Goal: Task Accomplishment & Management: Use online tool/utility

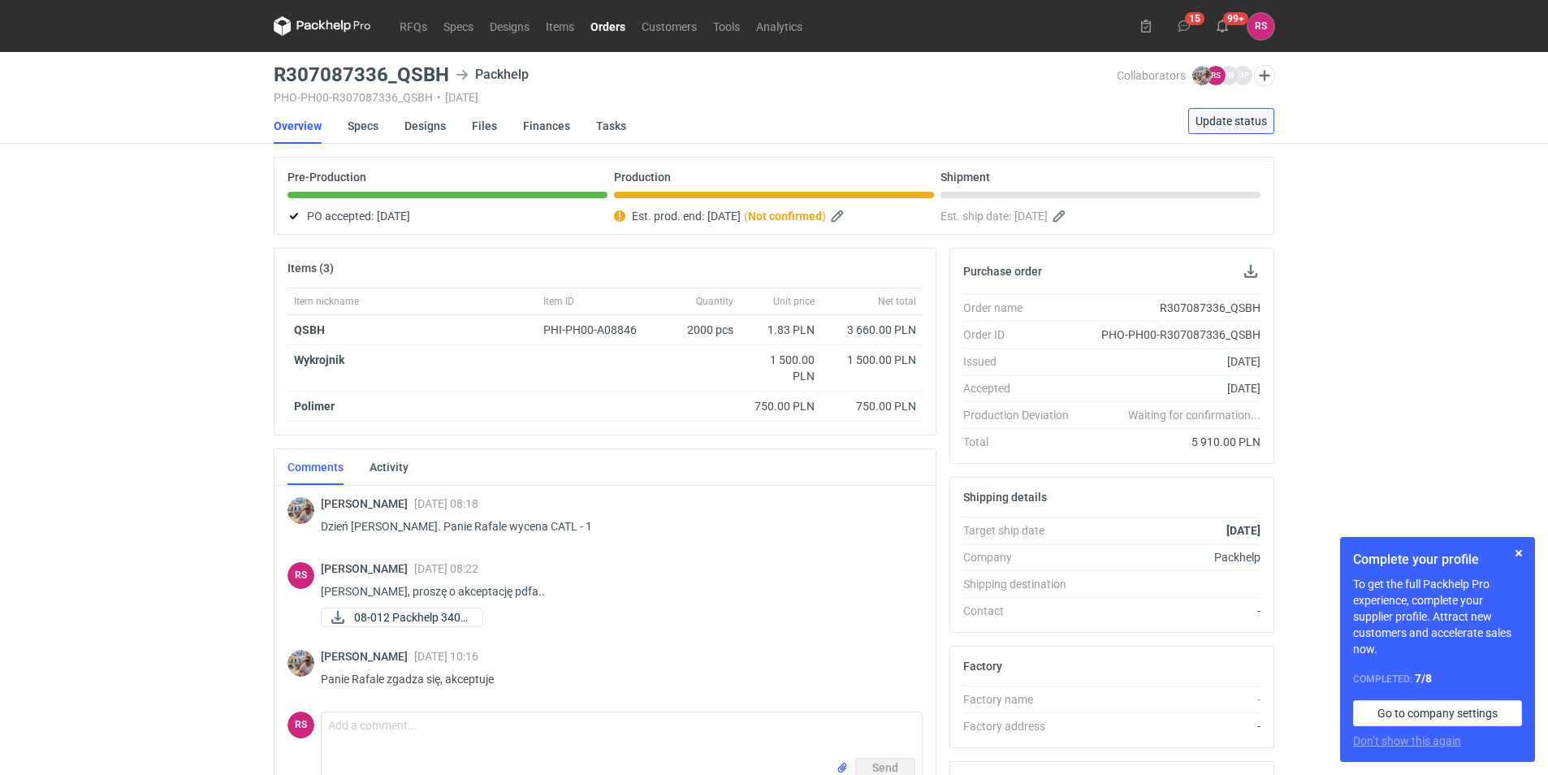
click at [1246, 117] on span "Update status" at bounding box center [1231, 120] width 71 height 11
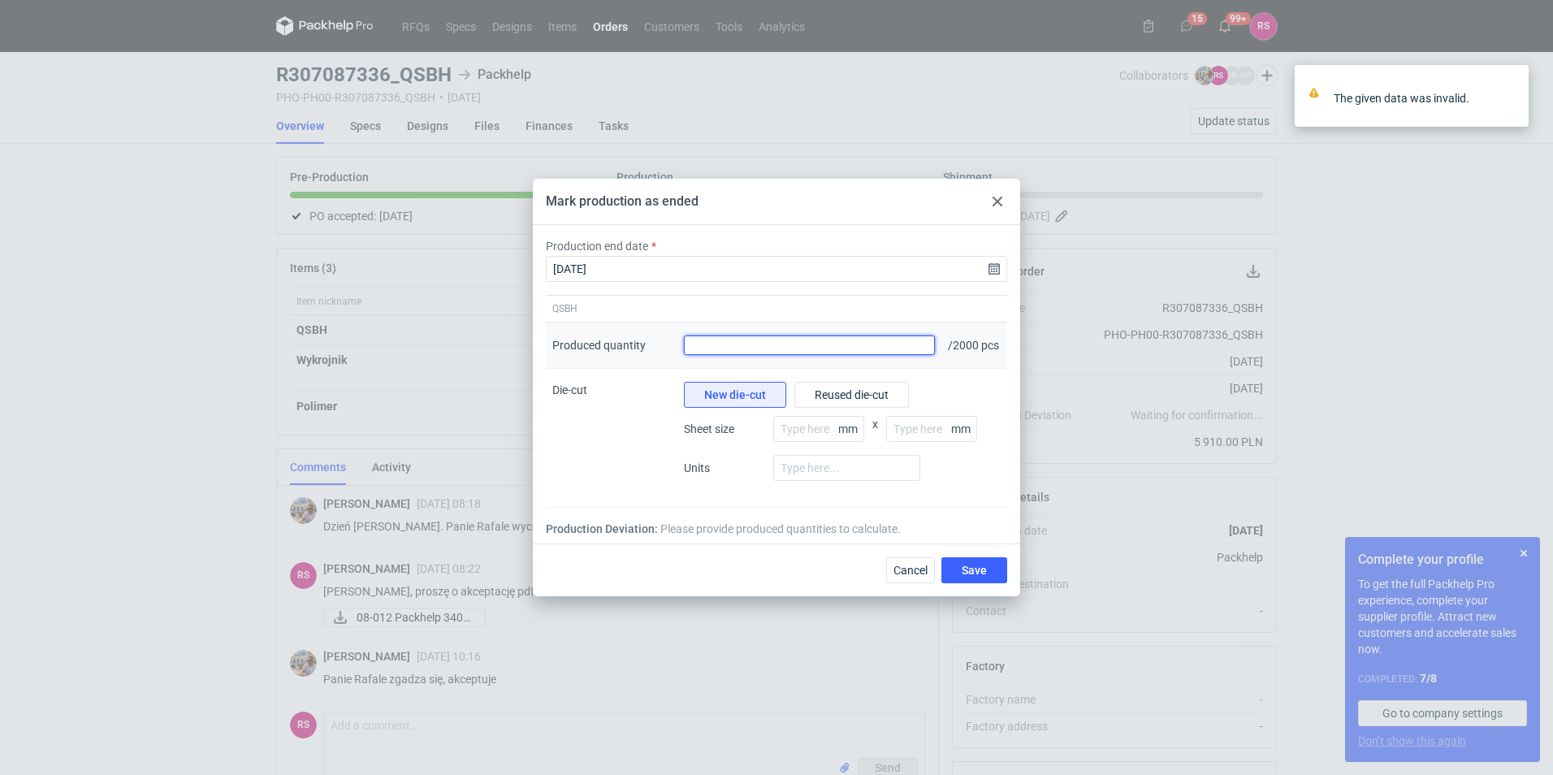
click at [861, 347] on input "Produced quantity" at bounding box center [809, 344] width 251 height 19
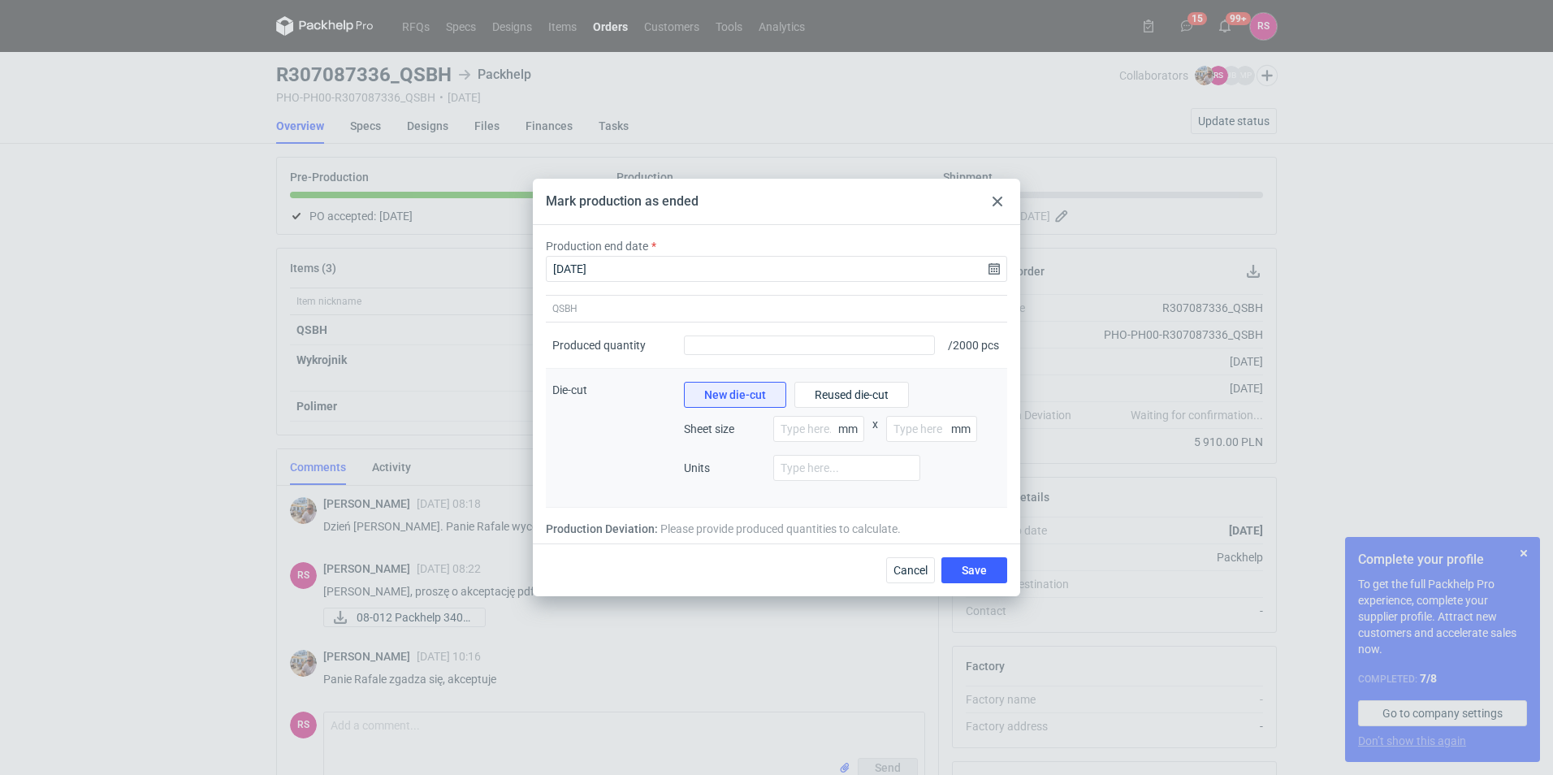
click at [624, 450] on div "Die-cut" at bounding box center [612, 438] width 132 height 139
click at [850, 345] on input "Produced quantity" at bounding box center [809, 344] width 251 height 19
type input "2040"
type input "900"
type input "1200"
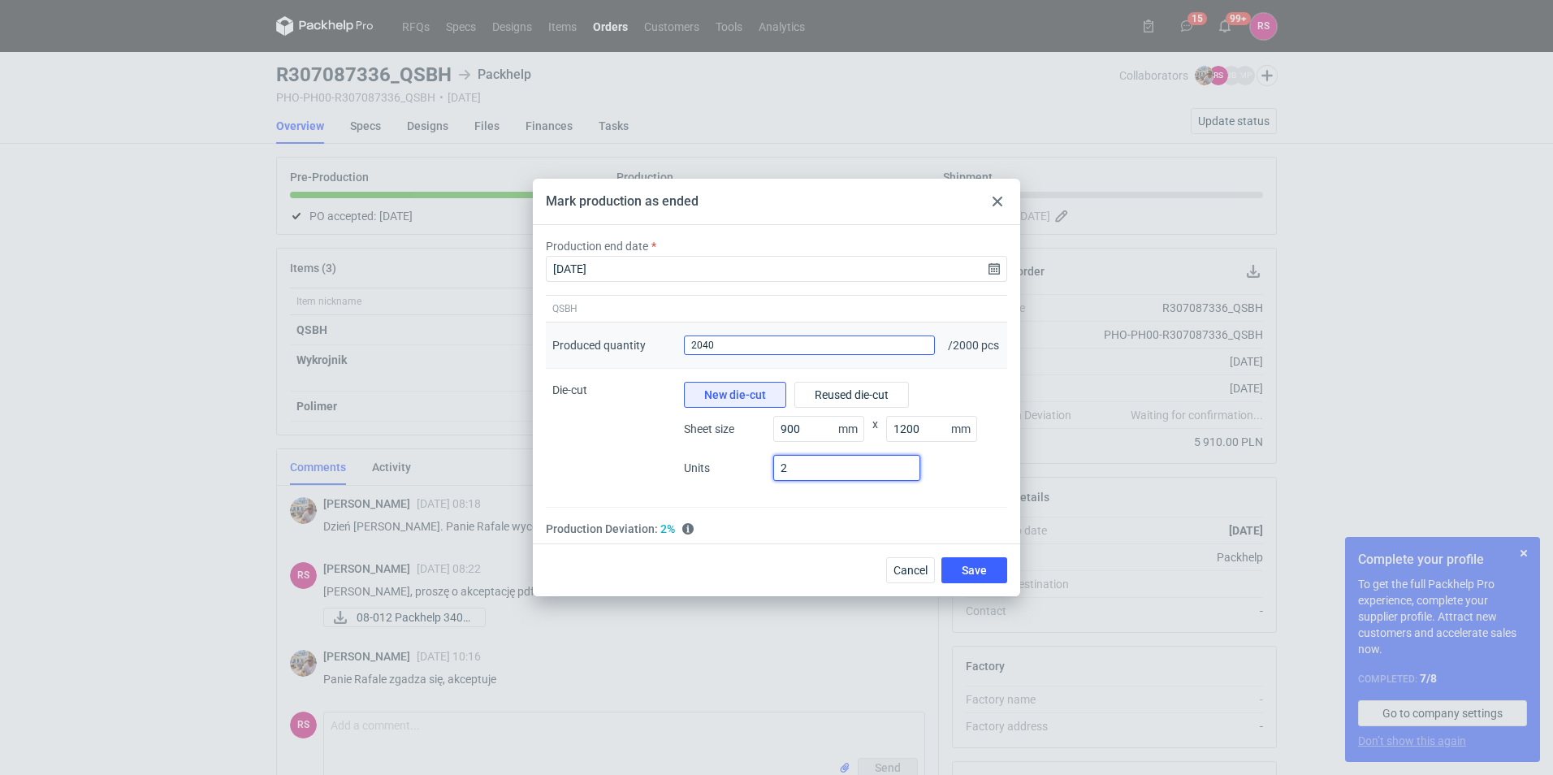
type input "2"
click at [941, 557] on button "Save" at bounding box center [974, 570] width 66 height 26
